Goal: Navigation & Orientation: Go to known website

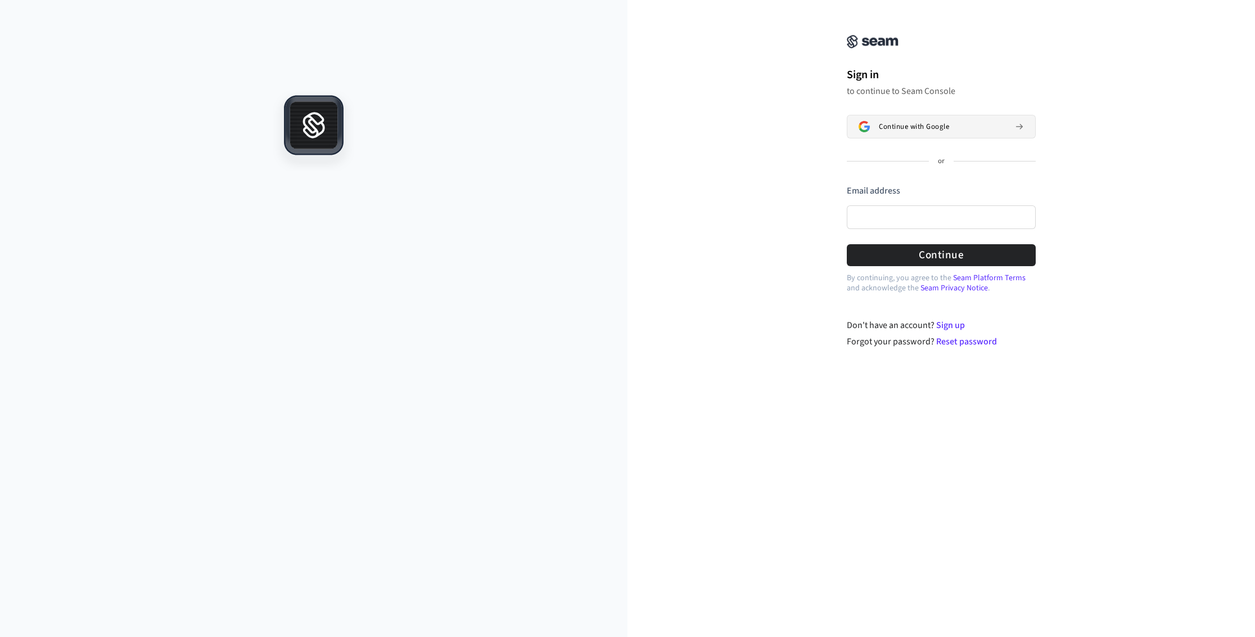
click at [893, 125] on span "Continue with Google" at bounding box center [914, 126] width 70 height 9
